Goal: Task Accomplishment & Management: Use online tool/utility

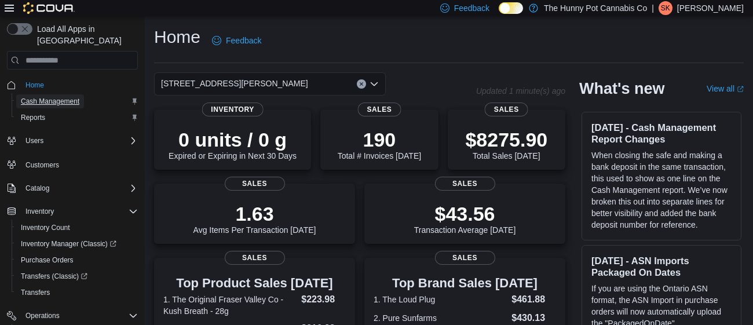
click at [45, 97] on span "Cash Management" at bounding box center [50, 101] width 58 height 9
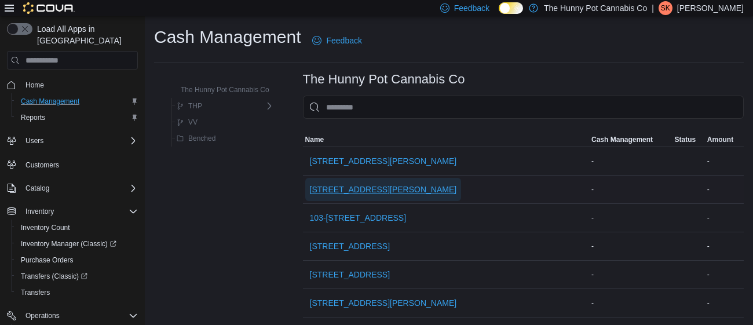
click at [352, 185] on span "[STREET_ADDRESS][PERSON_NAME]" at bounding box center [383, 190] width 147 height 12
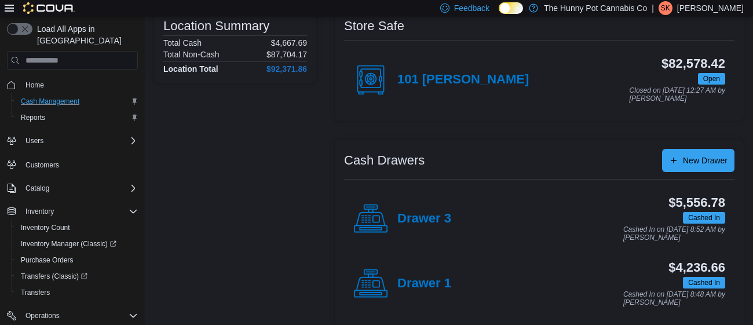
scroll to position [97, 0]
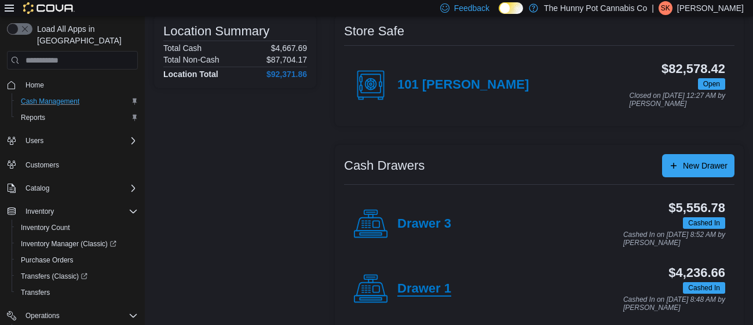
click at [436, 289] on h4 "Drawer 1" at bounding box center [424, 288] width 54 height 15
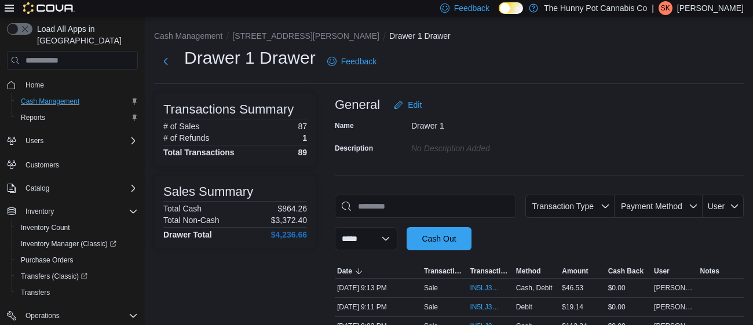
scroll to position [68, 0]
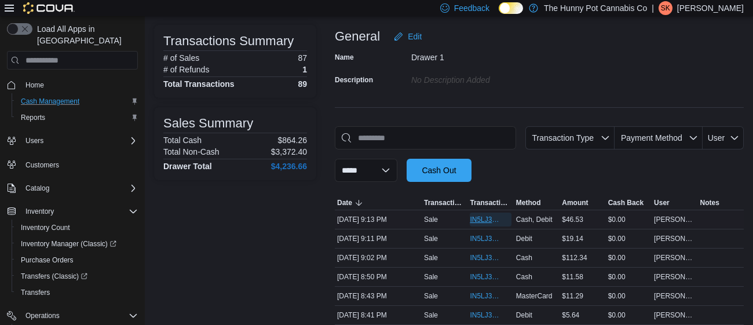
click at [476, 223] on span "IN5LJ3-6152926" at bounding box center [490, 219] width 41 height 14
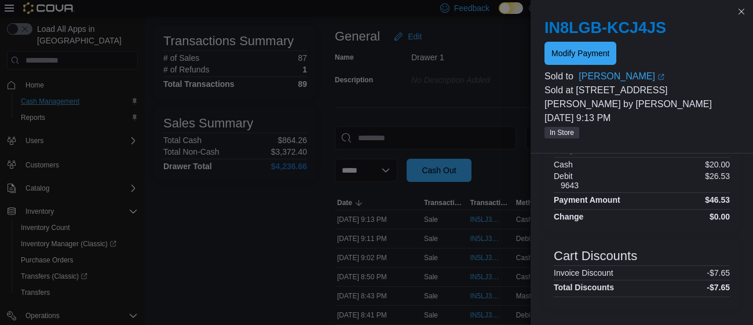
scroll to position [288, 0]
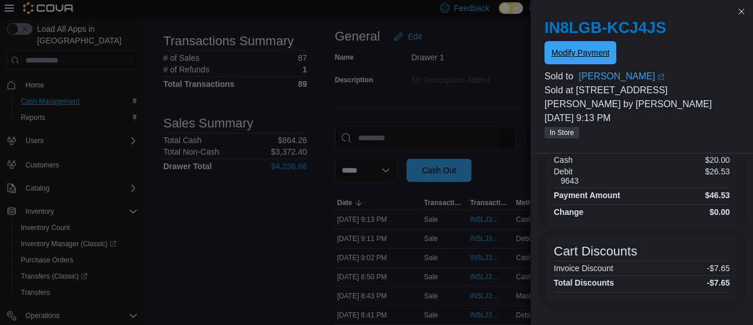
click at [599, 52] on span "Modify Payment" at bounding box center [580, 53] width 58 height 12
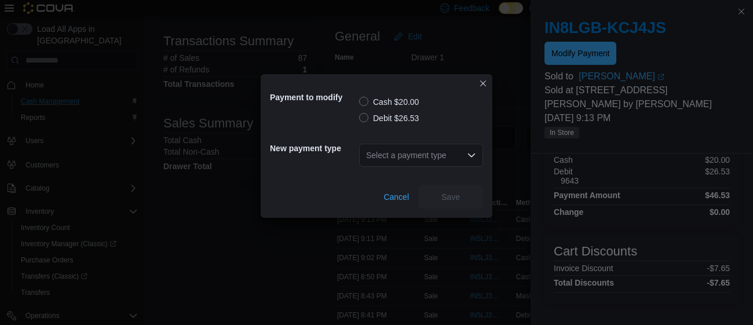
click at [360, 121] on label "Debit $26.53" at bounding box center [389, 118] width 60 height 14
click at [386, 155] on div "Select a payment type" at bounding box center [421, 155] width 124 height 23
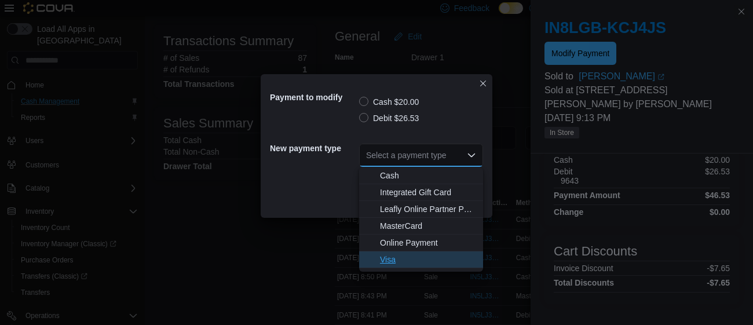
click at [398, 260] on span "Visa" at bounding box center [428, 260] width 96 height 12
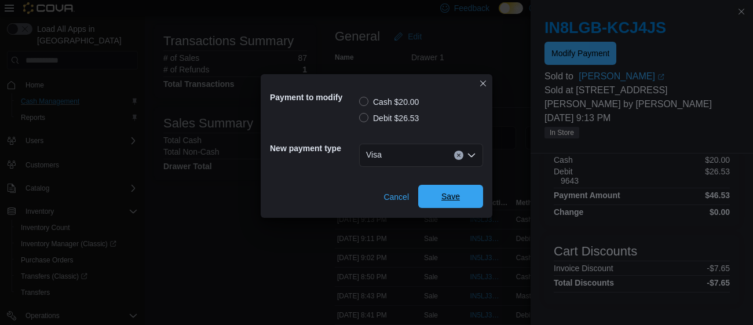
click at [460, 194] on span "Save" at bounding box center [450, 196] width 51 height 23
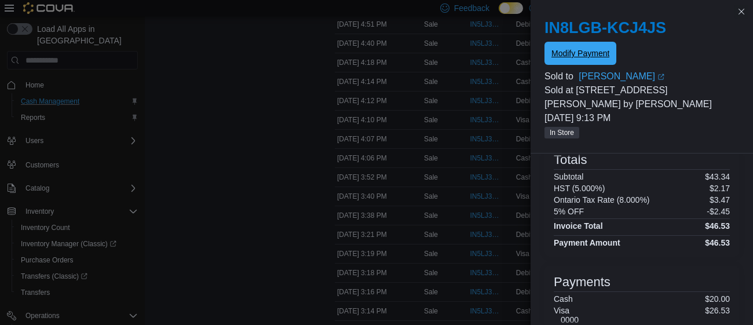
scroll to position [232, 0]
